Goal: Navigation & Orientation: Find specific page/section

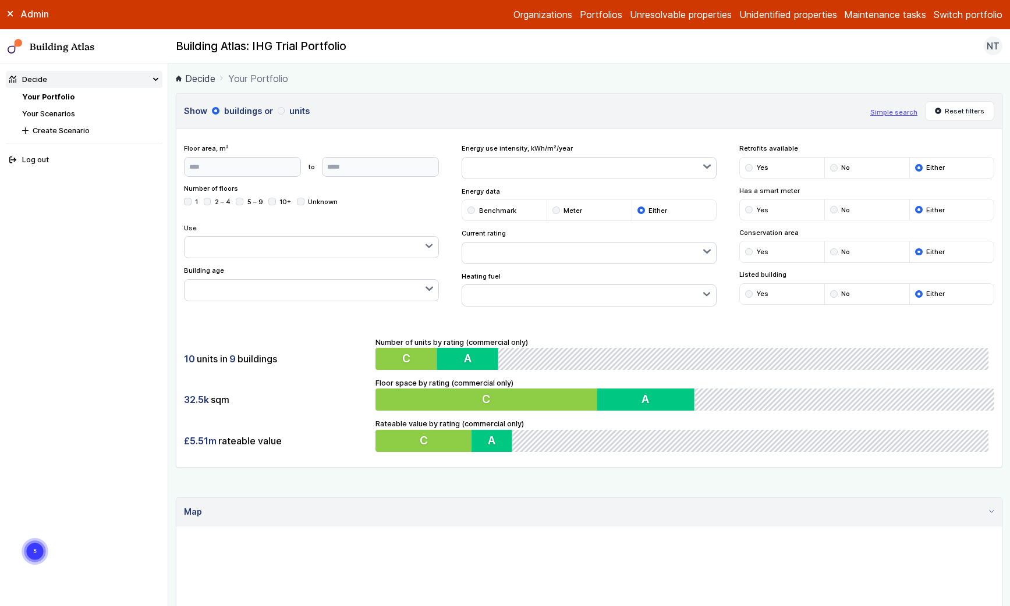
click at [952, 11] on button "Switch portfolio" at bounding box center [968, 15] width 69 height 14
click at [0, 0] on button "Westminster LA" at bounding box center [0, 0] width 0 height 0
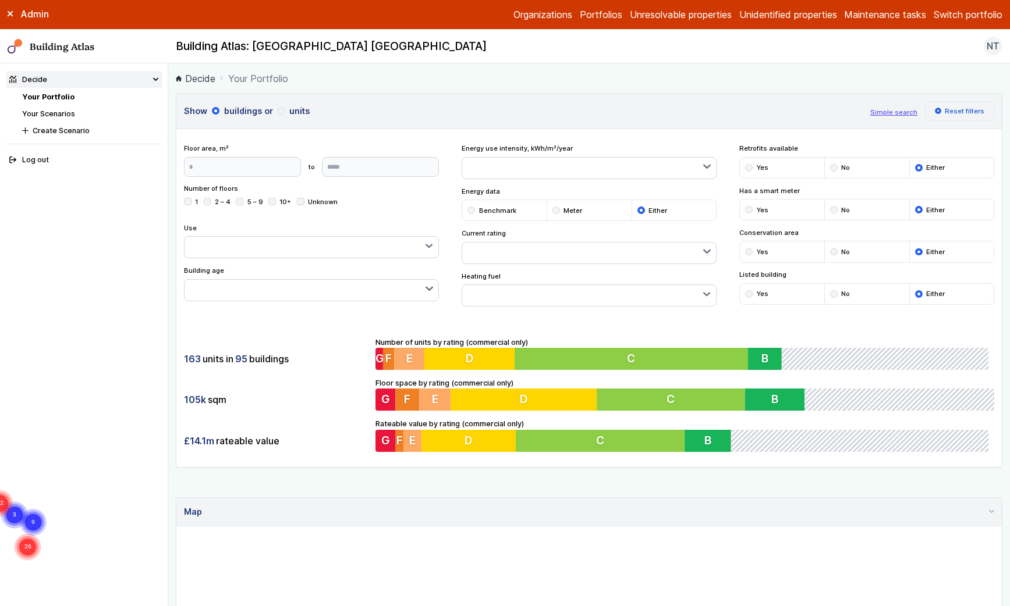
click at [956, 111] on button "Reset filters" at bounding box center [960, 111] width 70 height 20
click at [971, 20] on button "Switch portfolio" at bounding box center [968, 15] width 69 height 14
click at [0, 0] on button "GP surgeries" at bounding box center [0, 0] width 0 height 0
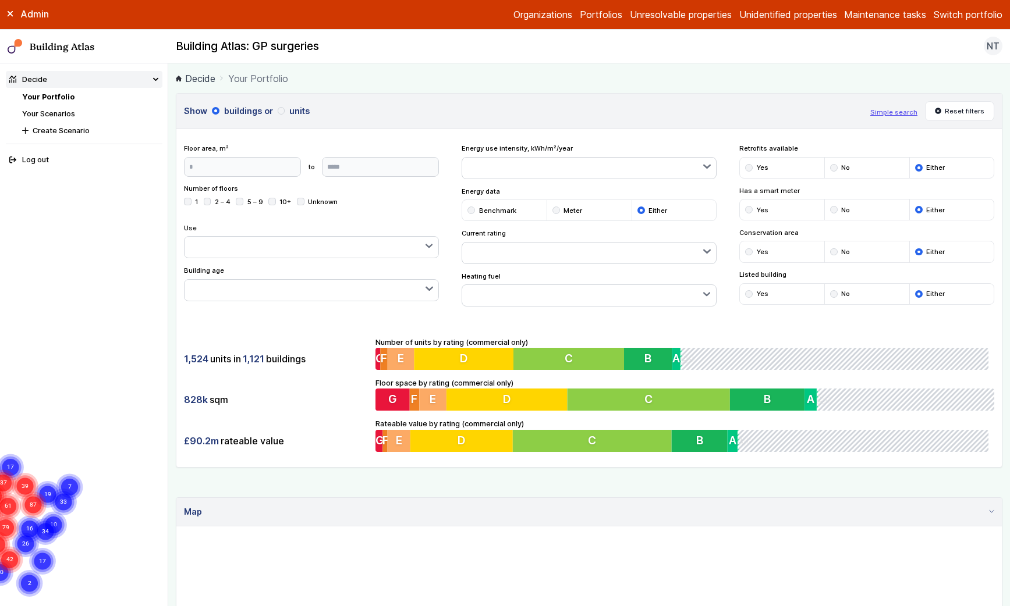
click at [13, 13] on icon at bounding box center [11, 14] width 6 height 6
